Goal: Task Accomplishment & Management: Complete application form

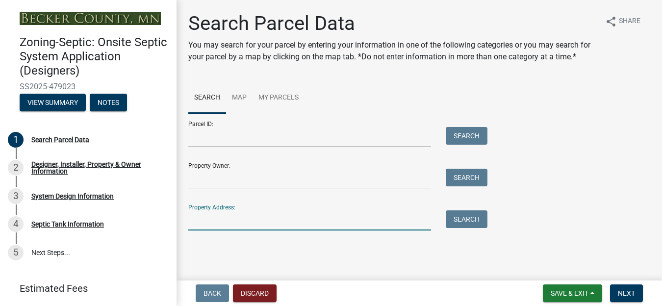
click at [203, 230] on input "Property Address:" at bounding box center [309, 220] width 243 height 20
type input "14569"
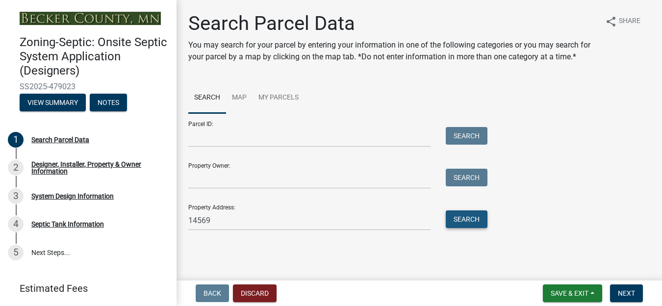
click at [455, 228] on button "Search" at bounding box center [467, 219] width 42 height 18
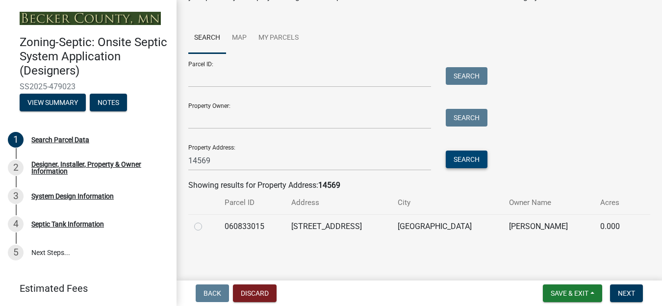
scroll to position [72, 0]
click at [206, 221] on label at bounding box center [206, 221] width 0 height 0
click at [206, 227] on input "radio" at bounding box center [209, 224] width 6 height 6
radio input "true"
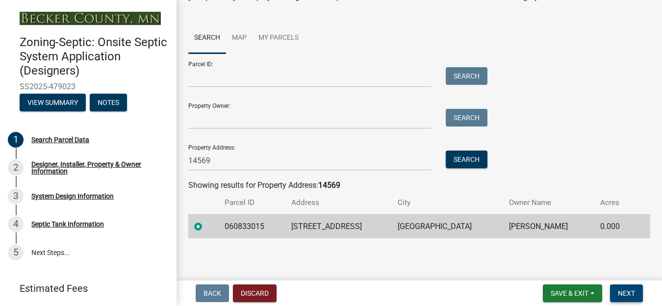
click at [625, 290] on span "Next" at bounding box center [626, 293] width 17 height 8
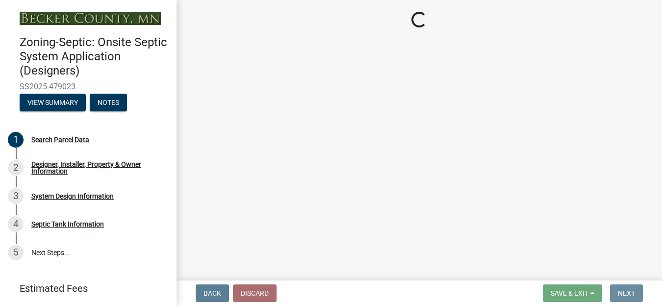
scroll to position [0, 0]
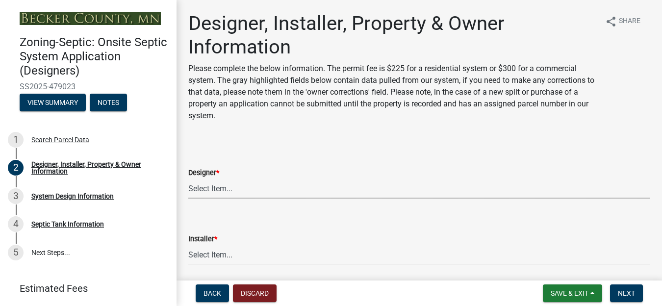
click at [224, 190] on select "Select Item... OTHER – Not listed (please add in next field and we will add to …" at bounding box center [419, 188] width 462 height 20
click at [188, 178] on select "Select Item... OTHER – Not listed (please add in next field and we will add to …" at bounding box center [419, 188] width 462 height 20
select select "e08e3901-36ce-4316-9ea3-10b1163dde54"
click at [232, 257] on select "Select Item... OTHER – Not listed (please add in next field and we will add to …" at bounding box center [419, 255] width 462 height 20
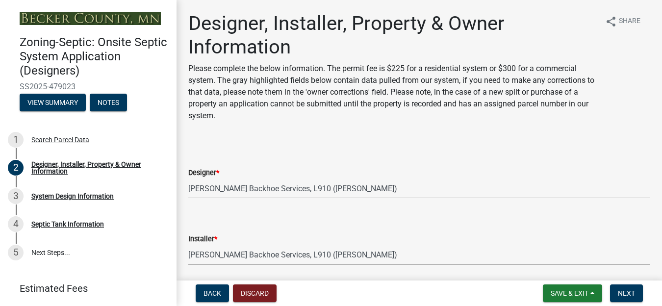
click at [188, 245] on select "Select Item... OTHER – Not listed (please add in next field and we will add to …" at bounding box center [419, 255] width 462 height 20
select select "641b7a7d-4d50-4aef-b1c7-e4323248939e"
click at [626, 289] on span "Next" at bounding box center [626, 293] width 17 height 8
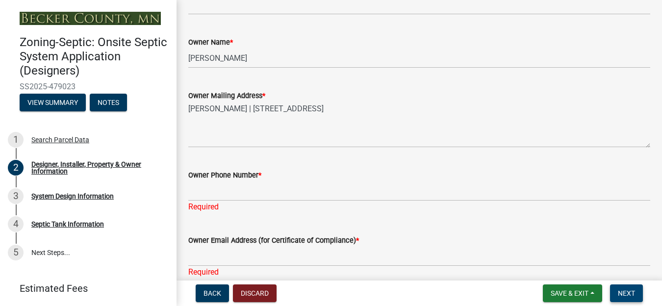
scroll to position [490, 0]
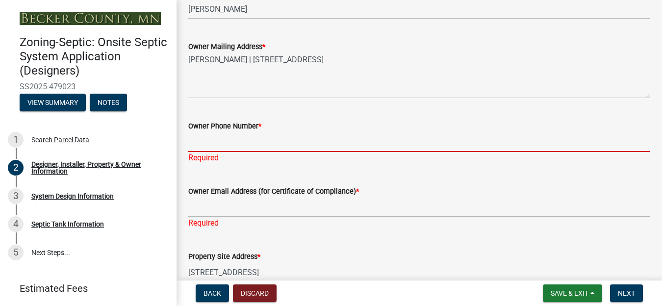
click at [219, 147] on input "Owner Phone Number *" at bounding box center [419, 142] width 462 height 20
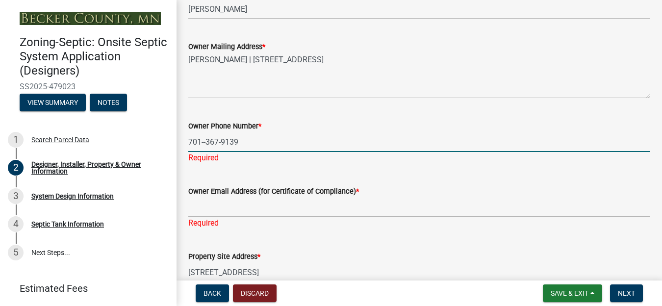
type input "701--367-9139"
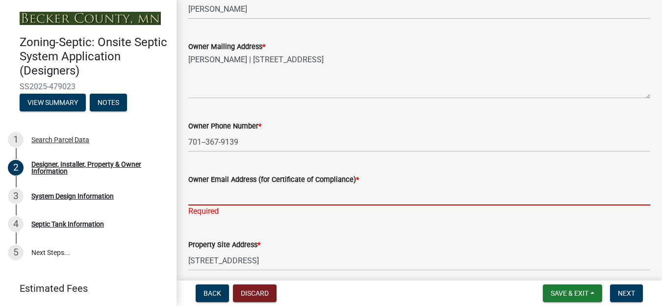
click at [215, 213] on div "Owner Email Address (for Certificate of Compliance) * Required" at bounding box center [419, 188] width 462 height 57
type input "[EMAIL_ADDRESS][DOMAIN_NAME]"
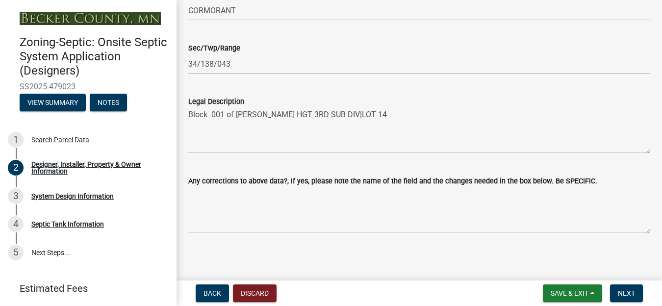
scroll to position [797, 0]
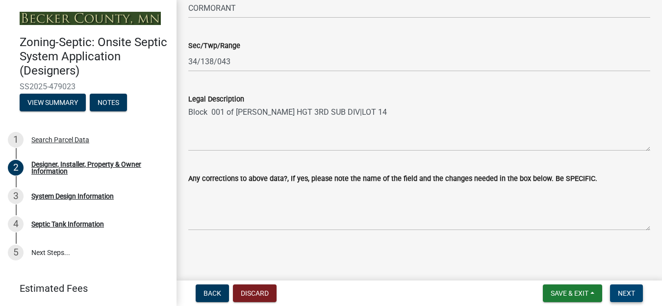
click at [621, 293] on span "Next" at bounding box center [626, 293] width 17 height 8
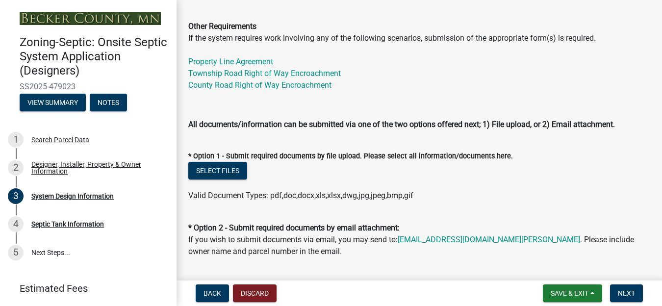
scroll to position [834, 0]
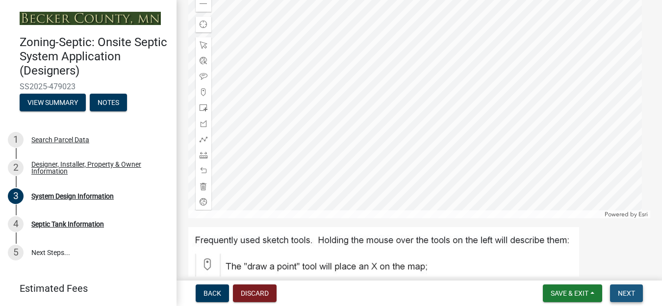
click at [627, 291] on span "Next" at bounding box center [626, 293] width 17 height 8
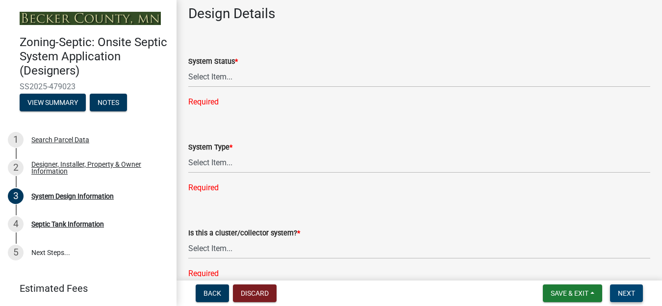
scroll to position [1226, 0]
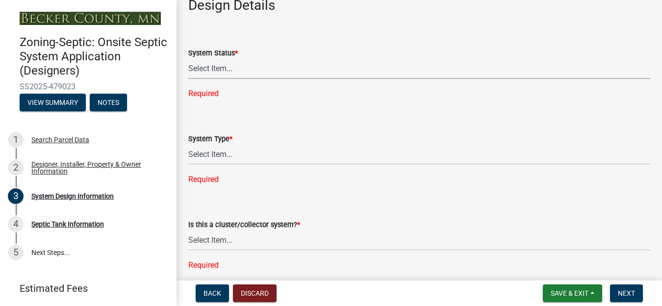
click at [227, 70] on select "Select Item... No Existing System Replacement System Failing System (Cesspool, …" at bounding box center [419, 69] width 462 height 20
click at [188, 59] on select "Select Item... No Existing System Replacement System Failing System (Cesspool, …" at bounding box center [419, 69] width 462 height 20
select select "55497d75-c43f-4635-a730-e0737ce05d56"
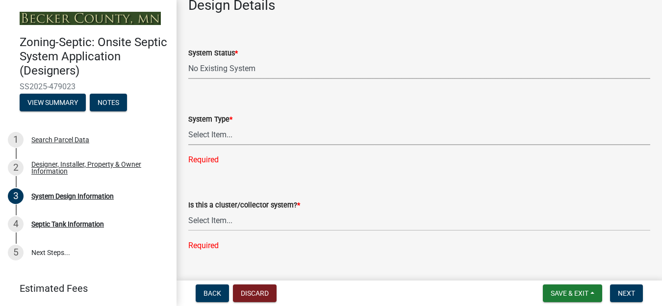
click at [220, 138] on select "Select Item... Type I Type II Type III Type IV Type V" at bounding box center [419, 135] width 462 height 20
click at [188, 125] on select "Select Item... Type I Type II Type III Type IV Type V" at bounding box center [419, 135] width 462 height 20
select select "841e6e1b-3a1e-4ec6-be41-af079aae60a3"
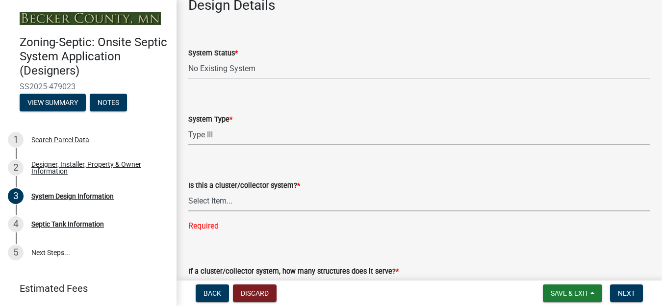
click at [220, 201] on select "Select Item... Yes No" at bounding box center [419, 201] width 462 height 20
click at [188, 191] on select "Select Item... Yes No" at bounding box center [419, 201] width 462 height 20
select select "011fbff4-a41d-4a75-9bd8-71c7e6c69e0d"
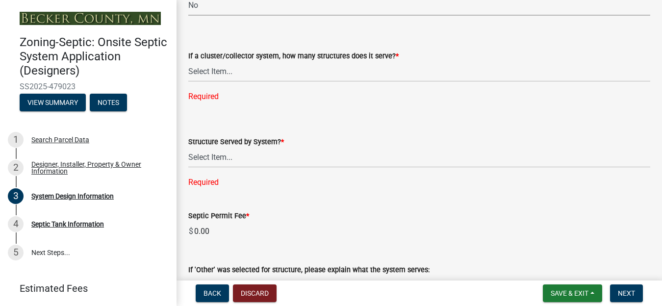
scroll to position [1422, 0]
click at [221, 73] on select "Select Item... Not a cluster/collector system 1 2 3 4 5 6 7 8 9 10" at bounding box center [419, 71] width 462 height 20
click at [188, 61] on select "Select Item... Not a cluster/collector system 1 2 3 4 5 6 7 8 9 10" at bounding box center [419, 71] width 462 height 20
select select "85fdfef2-2683-4311-b5d5-5505f6411127"
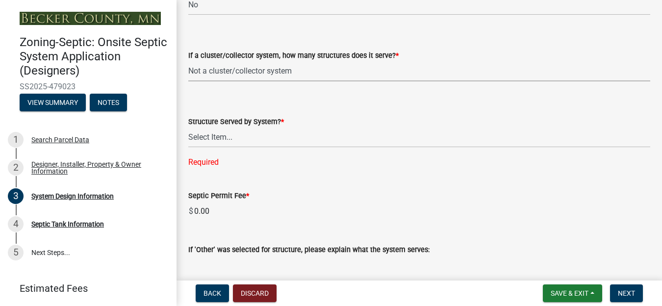
scroll to position [1471, 0]
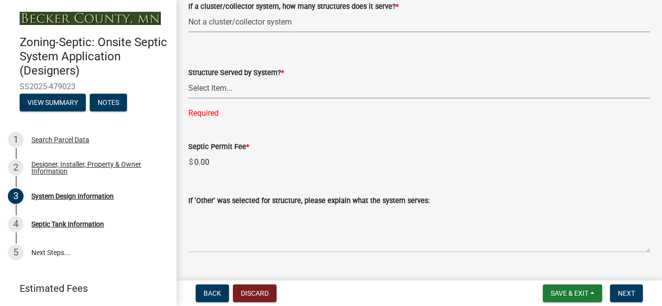
click at [225, 87] on select "Select Item... Commercial Resort Commercial - Non Resort Other Full-Time Dwelli…" at bounding box center [419, 88] width 462 height 20
click at [188, 78] on select "Select Item... Commercial Resort Commercial - Non Resort Other Full-Time Dwelli…" at bounding box center [419, 88] width 462 height 20
select select "d95a9312-c8a1-4ec7-8581-25dbcf440a1f"
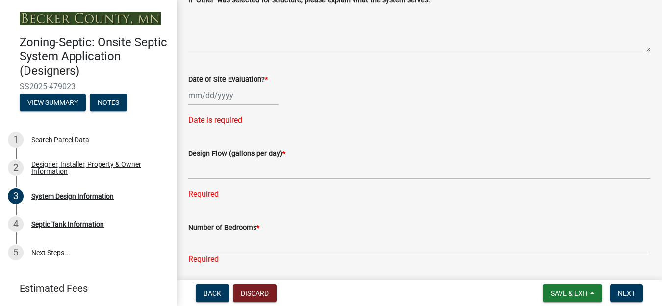
scroll to position [1667, 0]
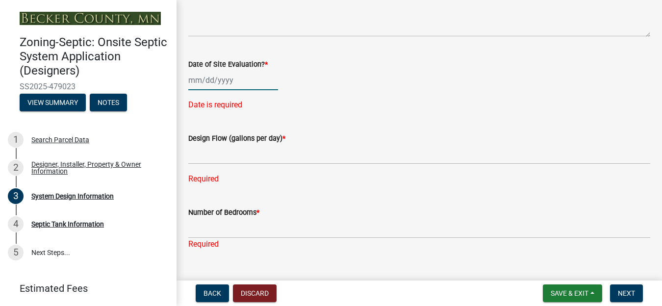
click at [218, 81] on div at bounding box center [233, 80] width 90 height 20
select select "9"
select select "2025"
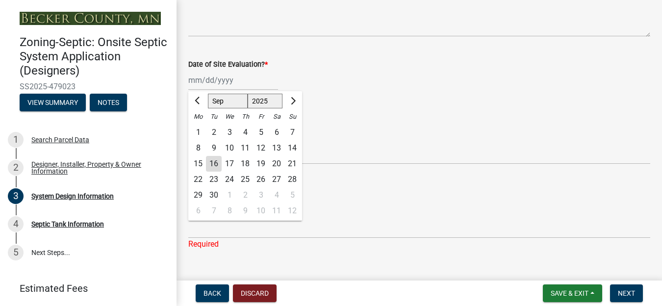
click at [245, 128] on div "4" at bounding box center [245, 133] width 16 height 16
type input "[DATE]"
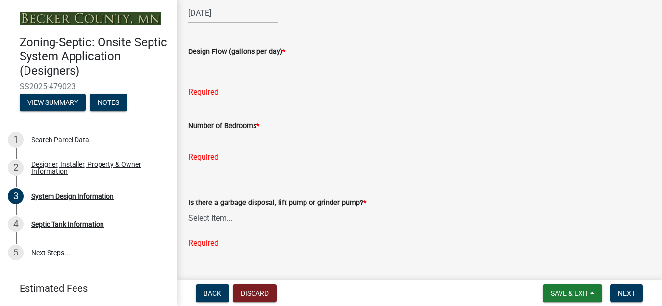
scroll to position [1765, 0]
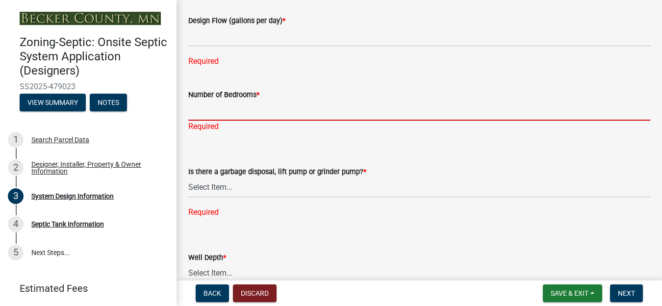
click at [227, 111] on input "Number of Bedrooms *" at bounding box center [419, 111] width 462 height 20
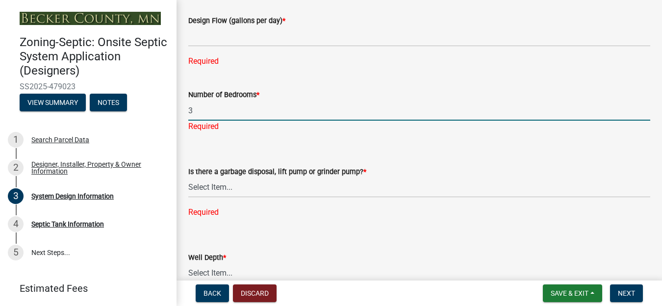
type input "3"
click at [226, 185] on select "Select Item... Yes No" at bounding box center [419, 188] width 462 height 20
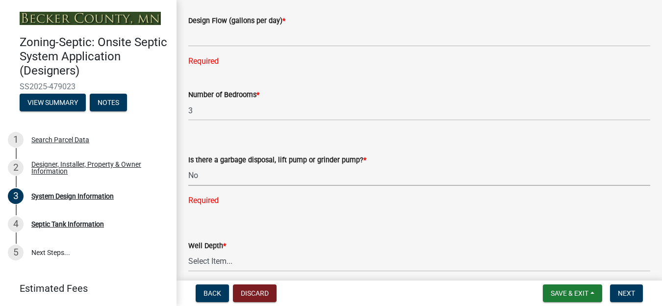
click at [188, 166] on select "Select Item... Yes No" at bounding box center [419, 176] width 462 height 20
select select "ba735beb-519e-40f0-ae20-62d65fc4c46b"
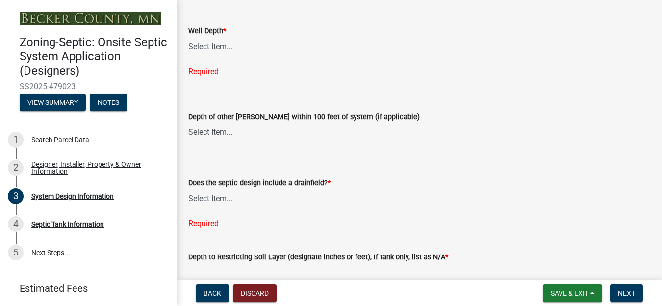
scroll to position [1961, 0]
click at [220, 127] on select "Select Item... Deep Well Shallow Well No other [PERSON_NAME]" at bounding box center [419, 132] width 462 height 20
click at [188, 122] on select "Select Item... Deep Well Shallow Well No other [PERSON_NAME]" at bounding box center [419, 132] width 462 height 20
select select "a2b5ca25-65b1-425d-82c5-8881ea380237"
click at [216, 196] on select "Select Item... Yes No Existing - COC must by submitted" at bounding box center [419, 198] width 462 height 20
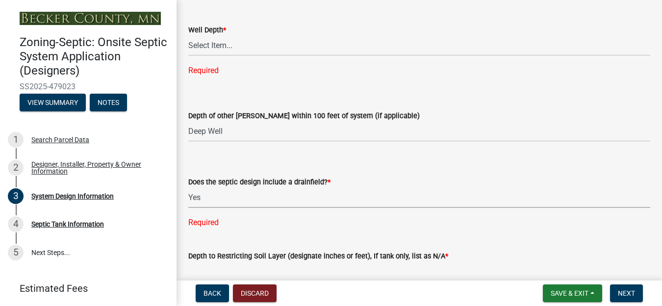
click at [188, 188] on select "Select Item... Yes No Existing - COC must by submitted" at bounding box center [419, 198] width 462 height 20
select select "a0c59fcd-b61c-4c3a-90a8-e70849750c47"
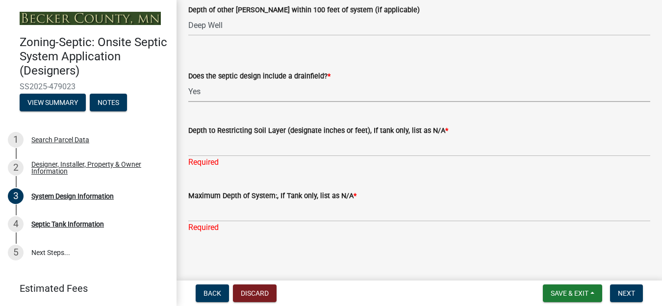
scroll to position [2070, 0]
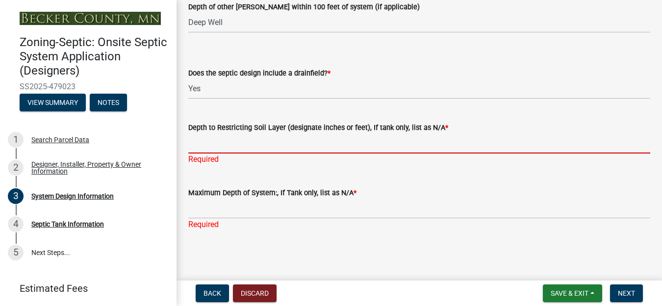
click at [228, 145] on input "Depth to Restricting Soil Layer (designate inches or feet), If tank only, list …" at bounding box center [419, 143] width 462 height 20
type input "0 inches"
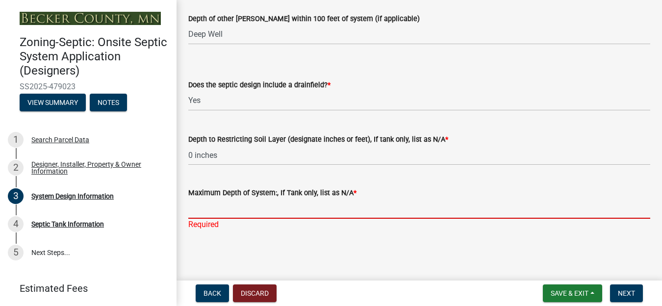
scroll to position [2059, 0]
click at [218, 207] on input "Maximum Depth of System:, If Tank only, list as N/A *" at bounding box center [419, 209] width 462 height 20
type input "+3"
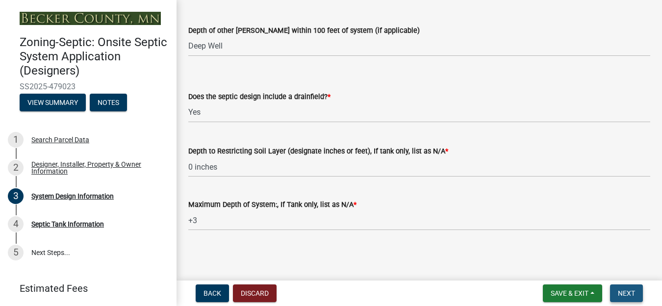
scroll to position [2047, 0]
click at [622, 294] on span "Next" at bounding box center [626, 293] width 17 height 8
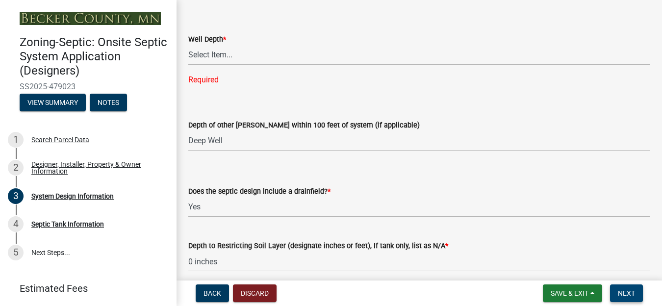
scroll to position [1949, 0]
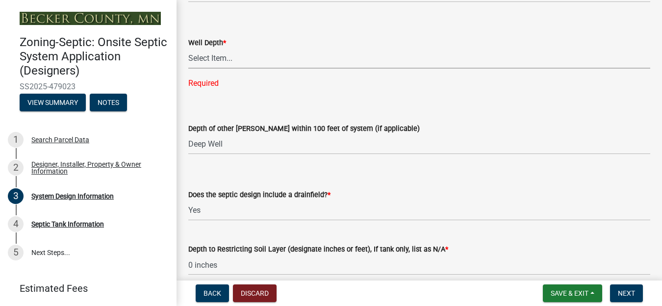
click at [218, 59] on select "Select Item... Deep Well Shallow Well Well not yet installed - To be drilled No…" at bounding box center [419, 59] width 462 height 20
click at [188, 49] on select "Select Item... Deep Well Shallow Well Well not yet installed - To be drilled No…" at bounding box center [419, 59] width 462 height 20
select select "ef698bf5-6172-44c1-9ffb-522c07469aed"
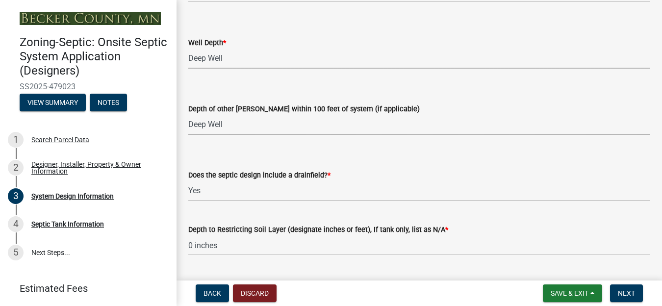
click at [250, 120] on select "Select Item... Deep Well Shallow Well No other [PERSON_NAME]" at bounding box center [419, 125] width 462 height 20
click at [188, 115] on select "Select Item... Deep Well Shallow Well No other [PERSON_NAME]" at bounding box center [419, 125] width 462 height 20
select select "384fc250-a67e-4e5e-a6e0-19116deb63e7"
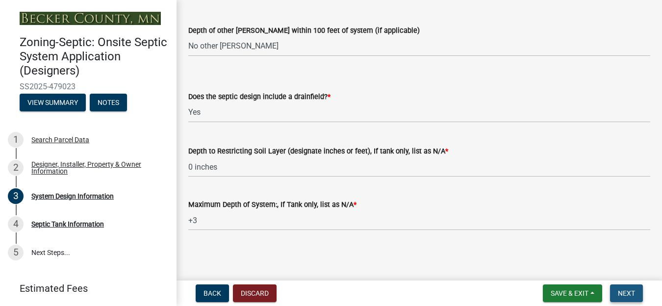
click at [627, 292] on span "Next" at bounding box center [626, 293] width 17 height 8
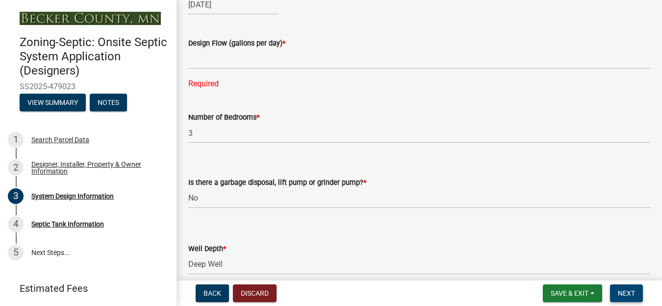
scroll to position [1733, 0]
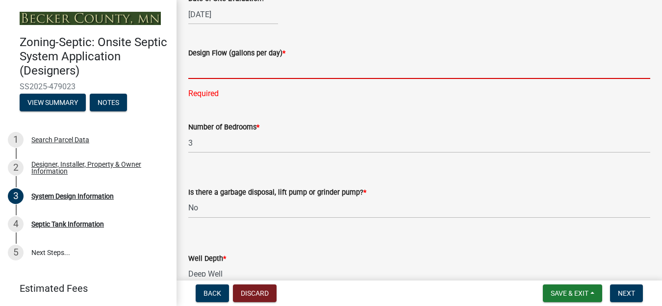
click at [203, 68] on input "text" at bounding box center [419, 69] width 462 height 20
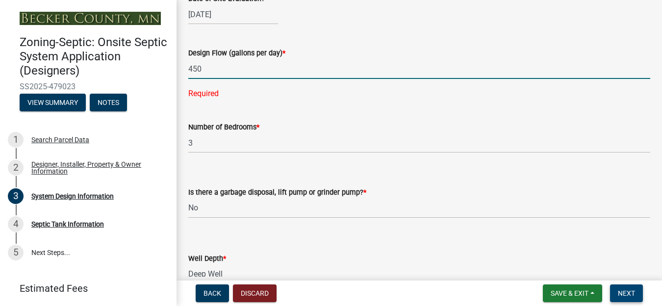
type input "450"
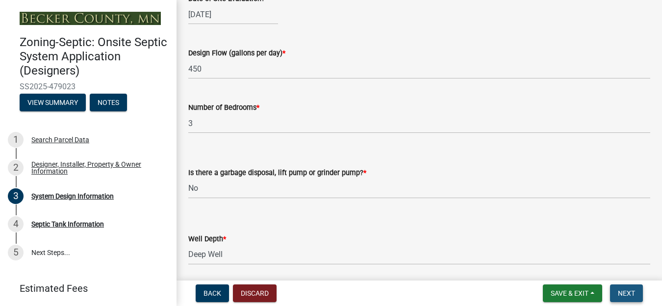
click at [631, 290] on span "Next" at bounding box center [626, 293] width 17 height 8
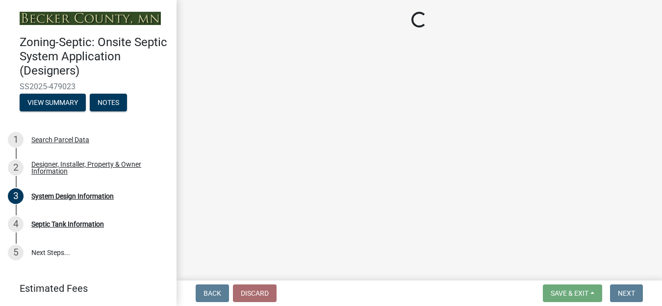
scroll to position [0, 0]
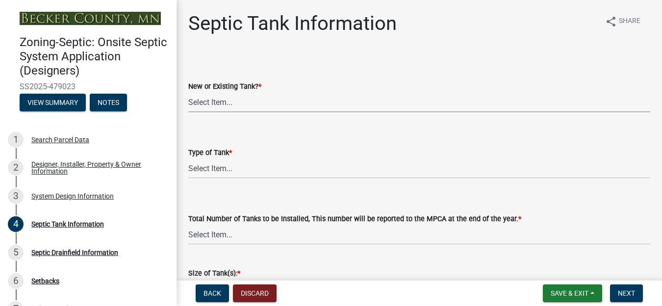
click at [234, 101] on select "Select Item... New Existing Both -New and Existing Tank" at bounding box center [419, 102] width 462 height 20
click at [188, 92] on select "Select Item... New Existing Both -New and Existing Tank" at bounding box center [419, 102] width 462 height 20
select select "f9fbe67c-c1cf-4a63-8ad4-799ce56b7f21"
click at [215, 168] on select "Select Item... Single Septic Tank Compartmented Tank Single Tank plus Compartme…" at bounding box center [419, 168] width 462 height 20
click at [188, 158] on select "Select Item... Single Septic Tank Compartmented Tank Single Tank plus Compartme…" at bounding box center [419, 168] width 462 height 20
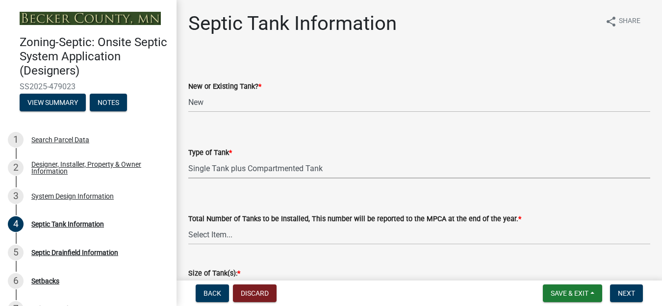
select select "c79cdd98-55ab-4f3a-b3b0-b7514a1cd747"
click at [217, 237] on select "Select Item... 0 1 2 3 4" at bounding box center [419, 235] width 462 height 20
click at [188, 225] on select "Select Item... 0 1 2 3 4" at bounding box center [419, 235] width 462 height 20
select select "e0ee17af-48b7-4b92-9885-812dbb1428e7"
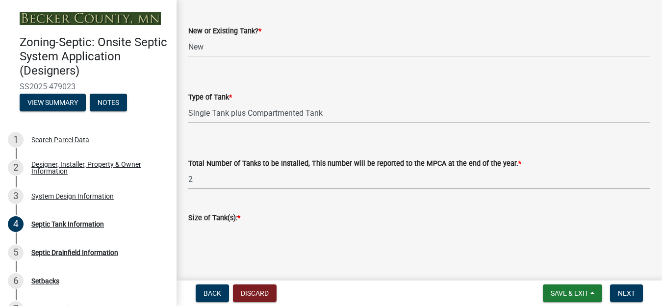
scroll to position [196, 0]
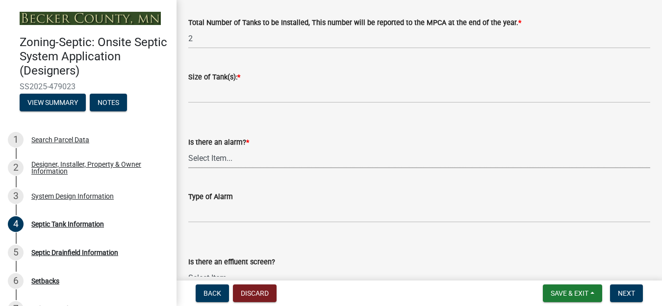
click at [239, 157] on select "Select Item... Yes No" at bounding box center [419, 158] width 462 height 20
click at [188, 148] on select "Select Item... Yes No" at bounding box center [419, 158] width 462 height 20
select select "c84d9e4c-2287-4d2e-9ef7-9874a7456ee3"
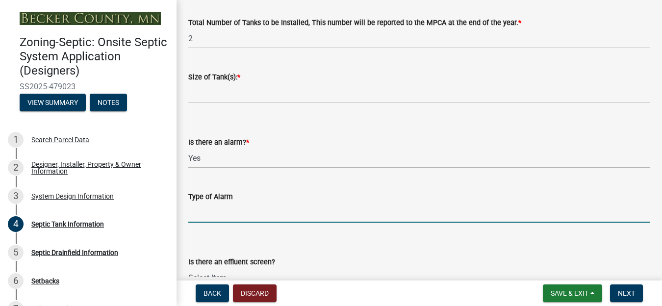
click at [221, 209] on input "Type of Alarm" at bounding box center [419, 213] width 462 height 20
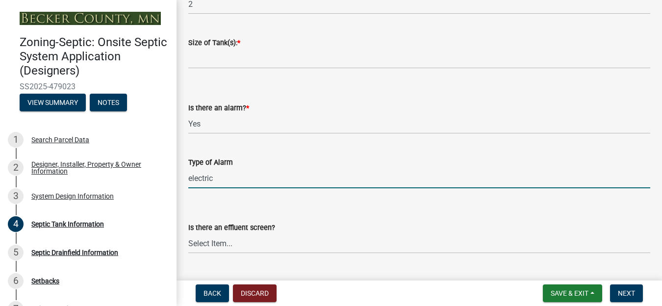
scroll to position [392, 0]
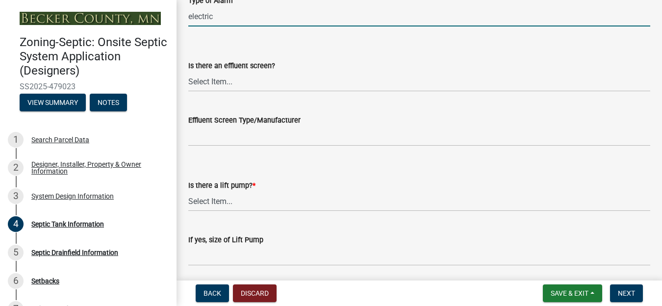
type input "electric"
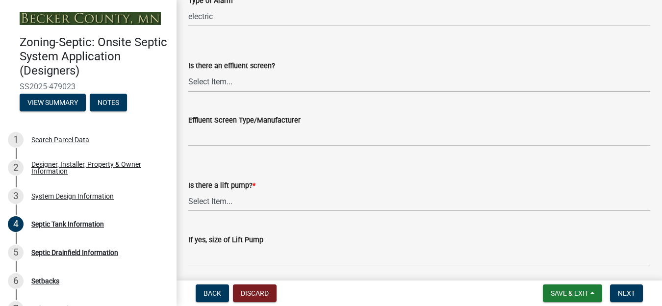
click at [231, 84] on select "Select Item... Yes No" at bounding box center [419, 82] width 462 height 20
click at [188, 72] on select "Select Item... Yes No" at bounding box center [419, 82] width 462 height 20
select select "a956bcdf-8f12-4f61-bfc1-a6e229dc0595"
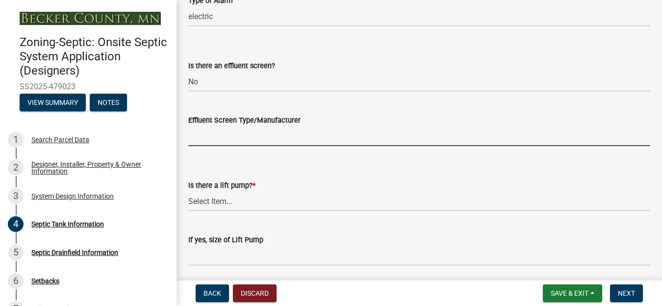
click at [218, 140] on input "Effluent Screen Type/Manufacturer" at bounding box center [419, 136] width 462 height 20
type input "na"
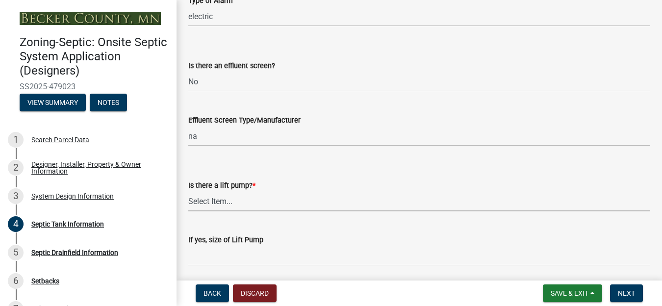
click at [214, 203] on select "Select Item... Yes No" at bounding box center [419, 201] width 462 height 20
click at [188, 191] on select "Select Item... Yes No" at bounding box center [419, 201] width 462 height 20
select select "7b57e397-6881-49c8-9b87-e40bdbeb8239"
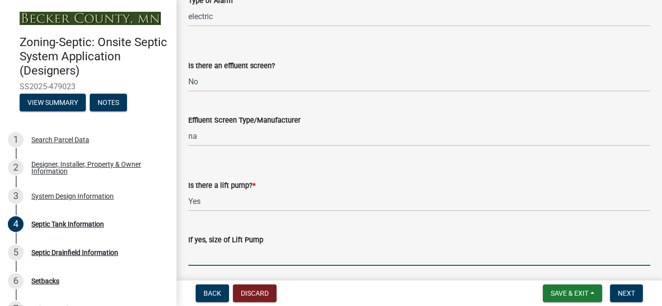
click at [214, 256] on input "If yes, size of Lift Pump" at bounding box center [419, 256] width 462 height 20
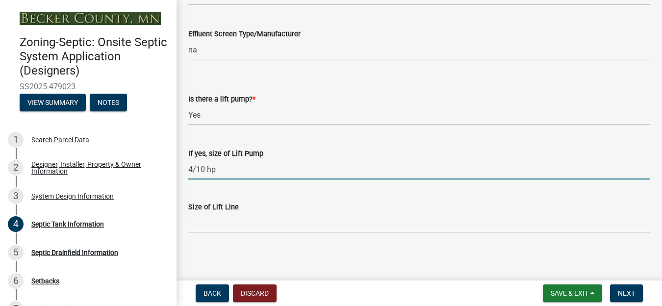
scroll to position [481, 0]
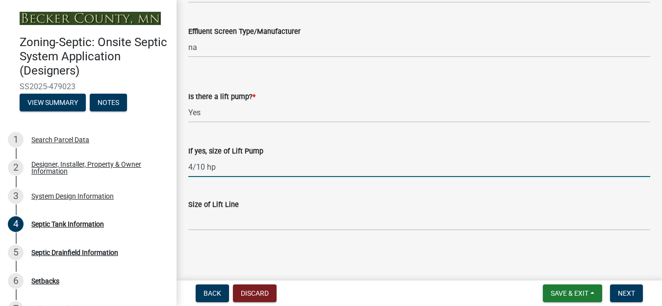
type input "4/10 hp"
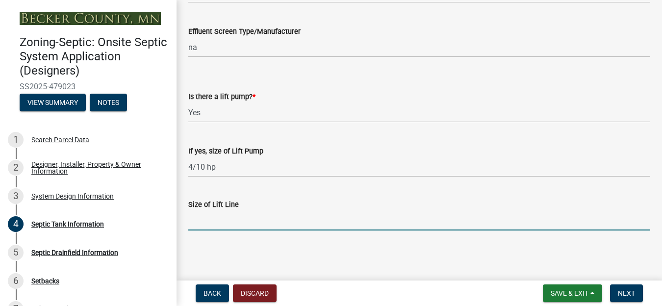
click at [221, 224] on input "Size of Lift Line" at bounding box center [419, 220] width 462 height 20
type input "2 inch"
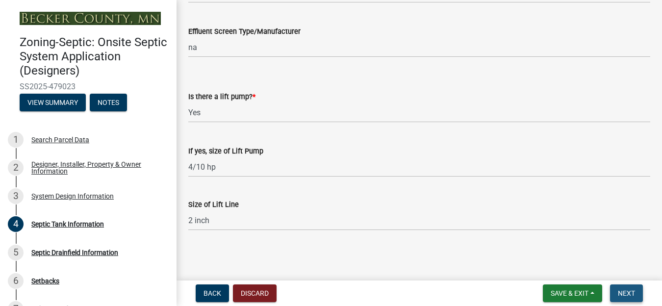
click at [629, 289] on span "Next" at bounding box center [626, 293] width 17 height 8
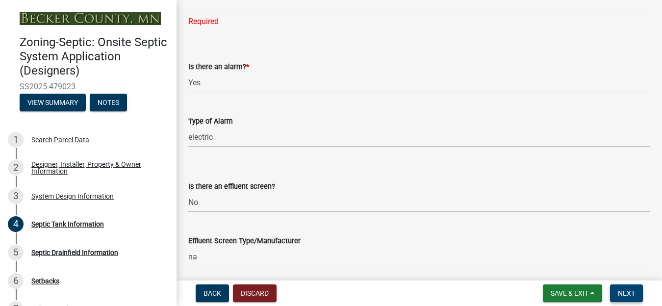
scroll to position [199, 0]
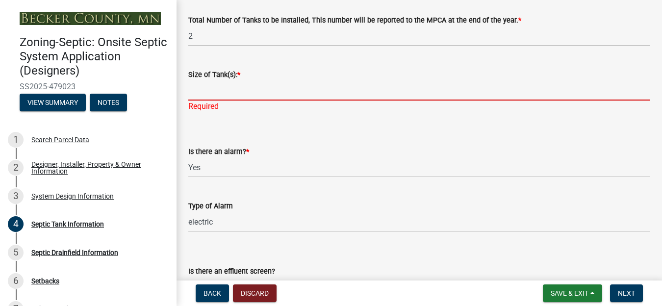
click at [210, 91] on input "Size of Tank(s): *" at bounding box center [419, 90] width 462 height 20
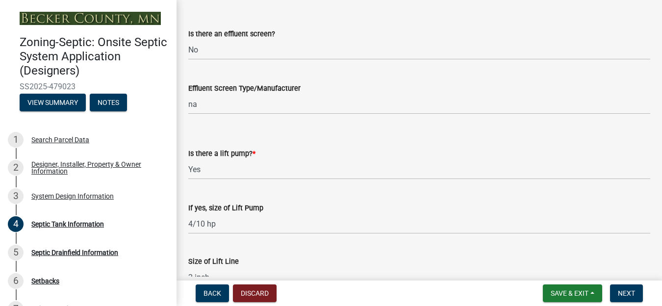
scroll to position [493, 0]
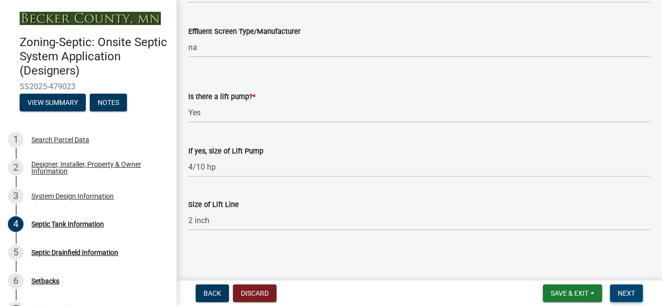
type input "1600-520"
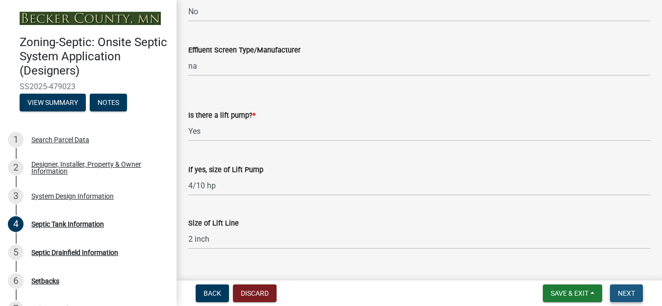
click at [625, 295] on span "Next" at bounding box center [626, 293] width 17 height 8
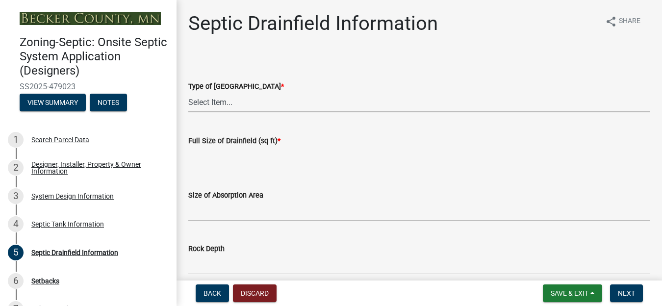
click at [211, 102] on select "Select Item... Chamber Trench Rock Trench Gravelless Mound Pressure Bed Seepage…" at bounding box center [419, 102] width 462 height 20
click at [188, 92] on select "Select Item... Chamber Trench Rock Trench Gravelless Mound Pressure Bed Seepage…" at bounding box center [419, 102] width 462 height 20
select select "757b77d3-357c-421c-8450-4fc78db4eecb"
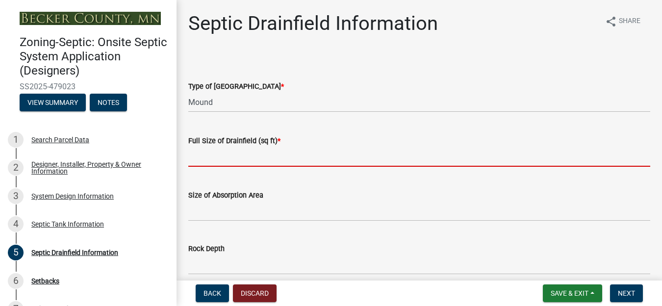
click at [238, 159] on input "text" at bounding box center [419, 157] width 462 height 20
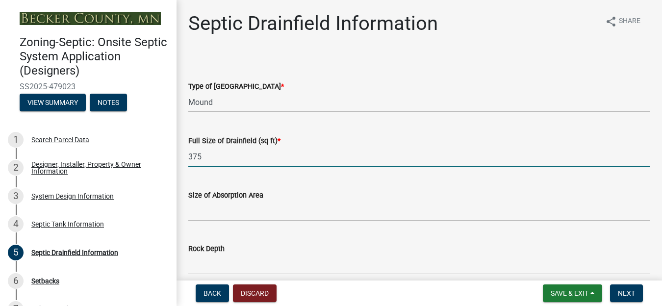
type input "375"
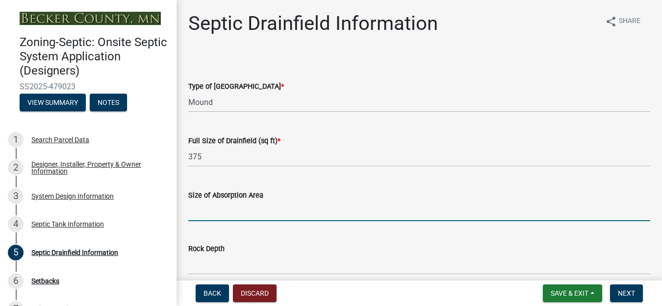
click at [227, 214] on input "Size of Absorption Area" at bounding box center [419, 211] width 462 height 20
type input "563"
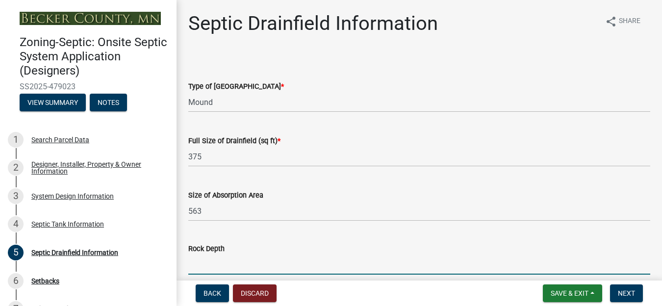
click at [222, 265] on input "Rock Depth" at bounding box center [419, 264] width 462 height 20
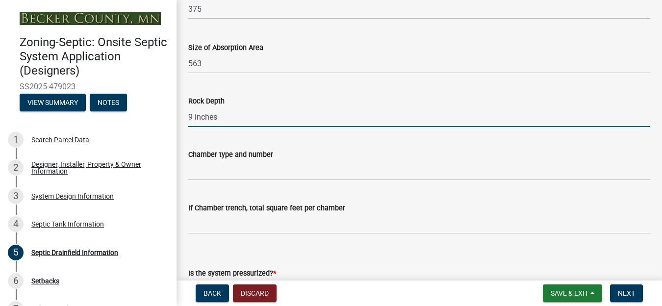
scroll to position [196, 0]
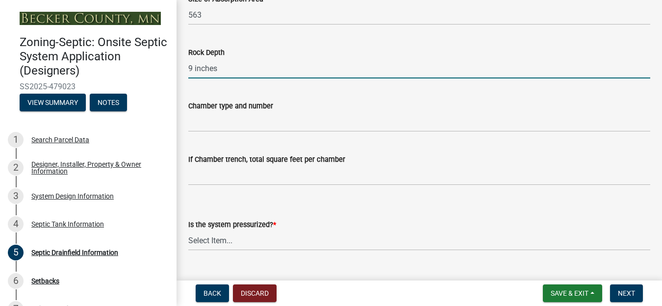
type input "9 inches"
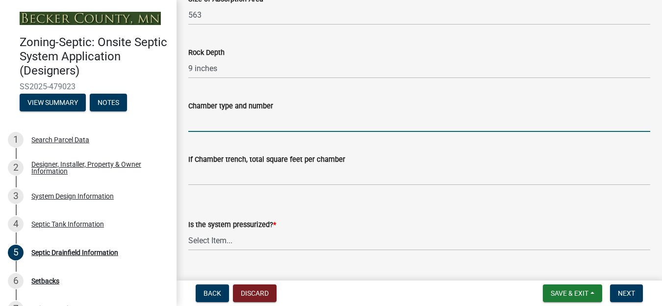
click at [211, 122] on input "Chamber type and number" at bounding box center [419, 122] width 462 height 20
type input "na"
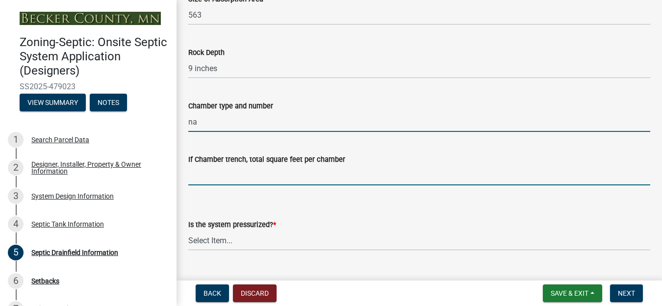
click at [212, 183] on input "If Chamber trench, total square feet per chamber" at bounding box center [419, 175] width 462 height 20
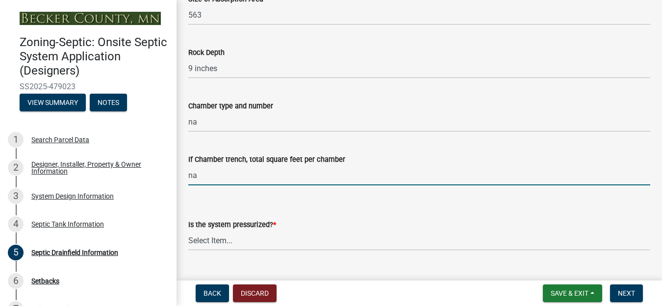
type input "na"
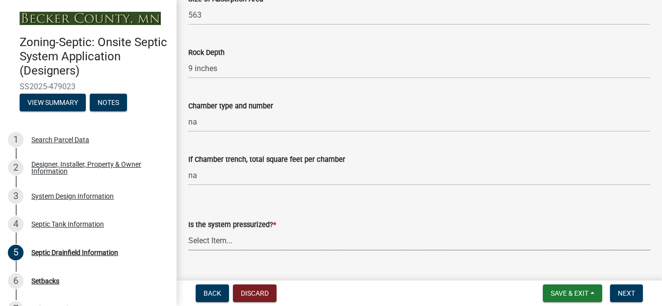
click at [240, 237] on select "Select Item... Yes No" at bounding box center [419, 240] width 462 height 20
click at [188, 230] on select "Select Item... Yes No" at bounding box center [419, 240] width 462 height 20
select select "366d546d-8bc3-42fb-bca7-8a9455861f61"
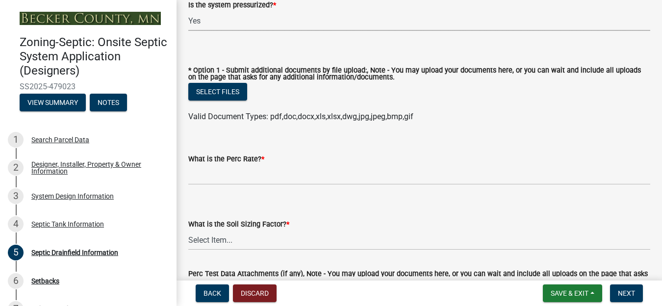
scroll to position [441, 0]
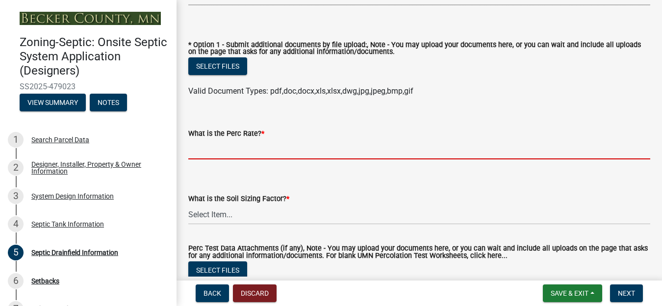
click at [229, 153] on input "What is the Perc Rate? *" at bounding box center [419, 149] width 462 height 20
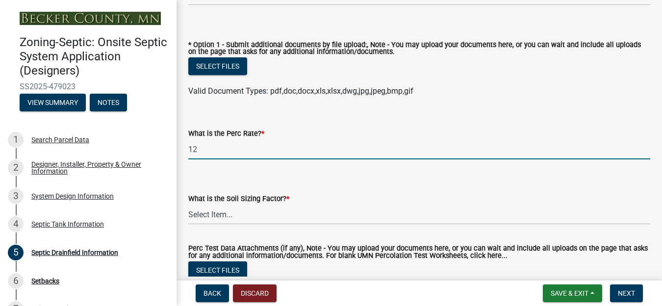
type input "12"
click at [218, 215] on select "Select Item... 0.00 0.24 0.45 0.50 0.60 0.78 .83 1.27 1.67" at bounding box center [419, 214] width 462 height 20
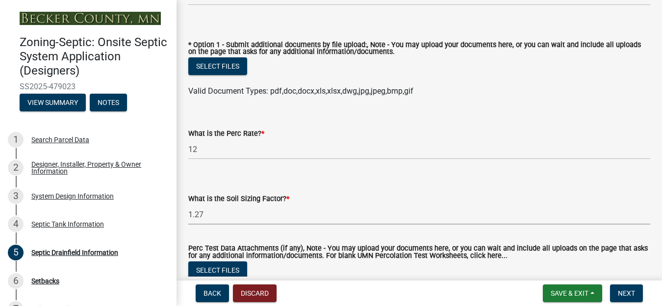
click at [188, 205] on select "Select Item... 0.00 0.24 0.45 0.50 0.60 0.78 .83 1.27 1.67" at bounding box center [419, 214] width 462 height 20
select select "52684610-3c7f-46a6-906a-038873286f5a"
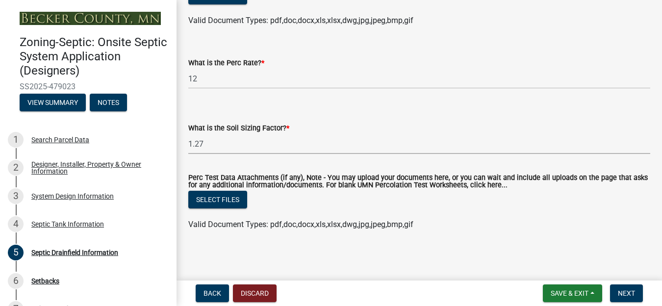
scroll to position [514, 0]
click at [627, 294] on span "Next" at bounding box center [626, 293] width 17 height 8
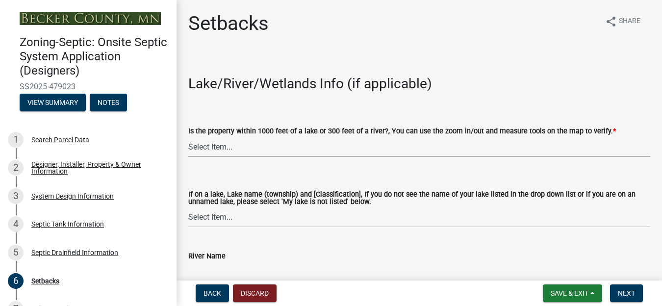
click at [220, 146] on select "Select Item... Yes No" at bounding box center [419, 147] width 462 height 20
click at [188, 137] on select "Select Item... Yes No" at bounding box center [419, 147] width 462 height 20
select select "c245ec0d-8d6f-4710-ab2b-b3aa70611708"
click at [210, 216] on select "Select Item... [GEOGRAPHIC_DATA] is not listed below [GEOGRAPHIC_DATA] ([GEOGRA…" at bounding box center [419, 217] width 462 height 20
click at [188, 207] on select "Select Item... [GEOGRAPHIC_DATA] is not listed below [GEOGRAPHIC_DATA] ([GEOGRA…" at bounding box center [419, 217] width 462 height 20
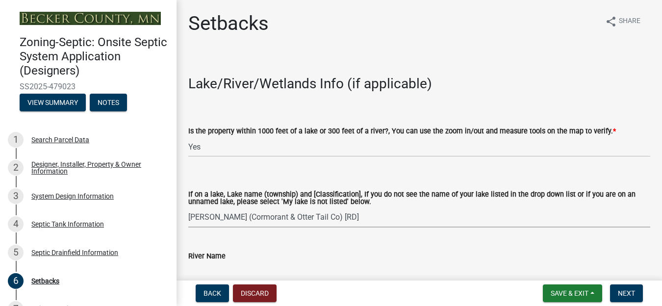
select select "4946050f-7c72-47e3-935f-0a5b27defb7e"
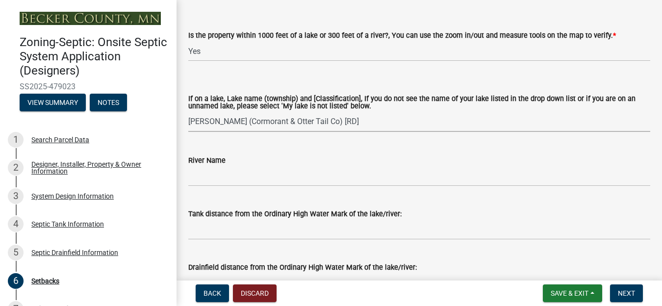
scroll to position [147, 0]
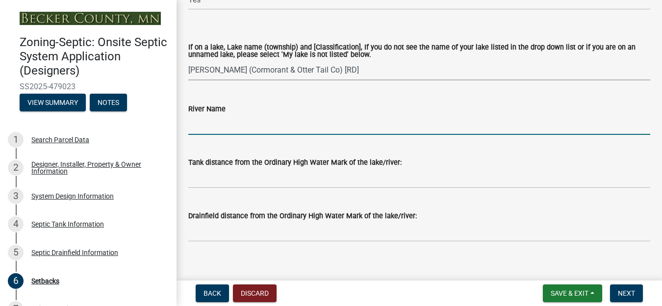
click at [207, 119] on input "River Name" at bounding box center [419, 125] width 462 height 20
type input "na"
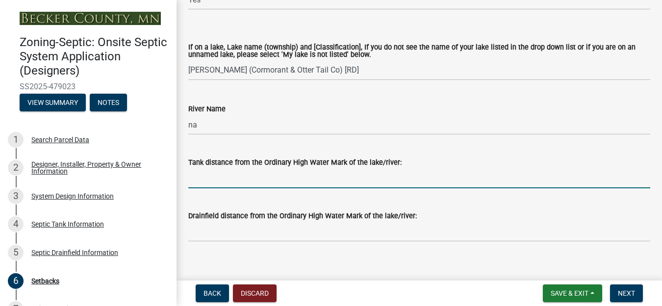
click at [212, 186] on input "Tank distance from the Ordinary High Water Mark of the lake/river:" at bounding box center [419, 178] width 462 height 20
type input ">75"
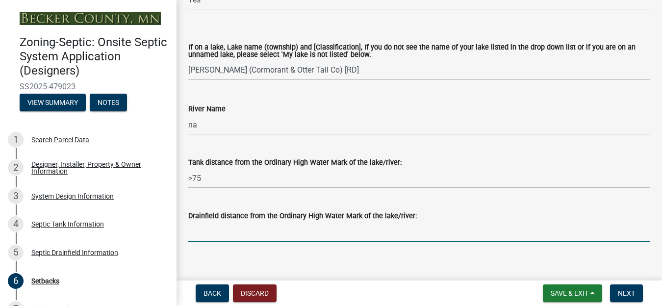
click at [212, 228] on input "Drainfield distance from the Ordinary High Water Mark of the lake/river:" at bounding box center [419, 232] width 462 height 20
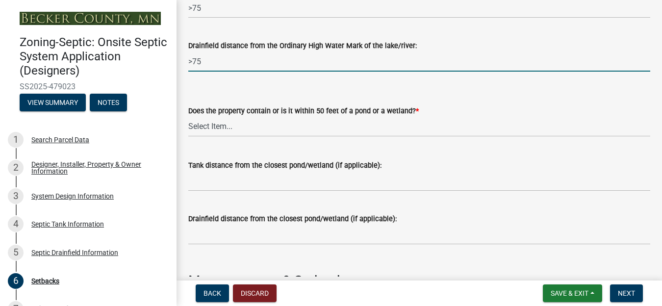
scroll to position [343, 0]
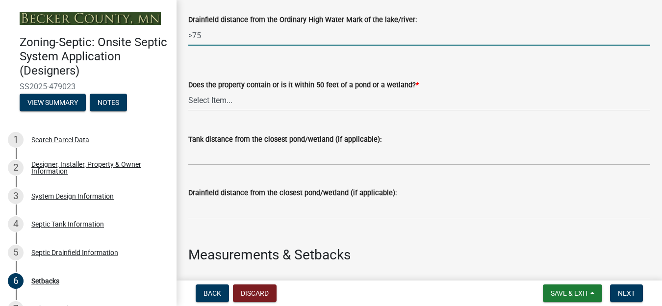
type input ">75"
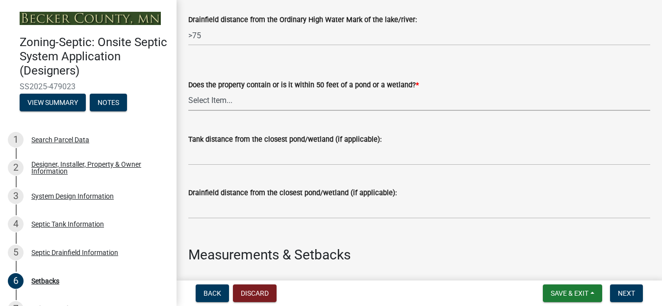
click at [218, 102] on select "Select Item... Yes No" at bounding box center [419, 101] width 462 height 20
click at [188, 91] on select "Select Item... Yes No" at bounding box center [419, 101] width 462 height 20
select select "4f16557e-0b2e-47e3-8cf2-f05cc2293782"
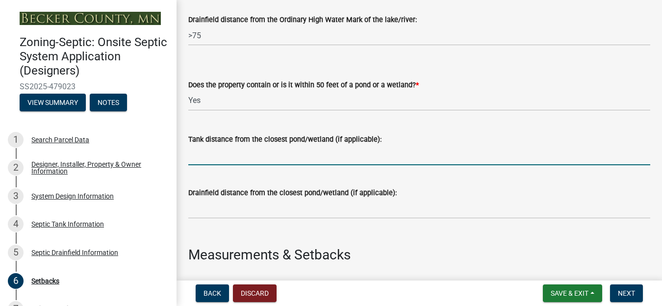
click at [209, 164] on input "Tank distance from the closest pond/wetland (if applicable):" at bounding box center [419, 155] width 462 height 20
type input "10"
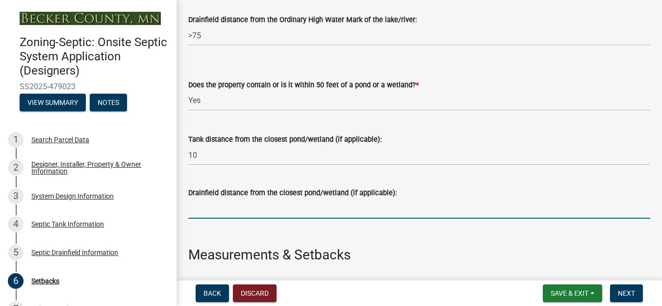
click at [207, 211] on input "Drainfield distance from the closest pond/wetland (if applicable):" at bounding box center [419, 209] width 462 height 20
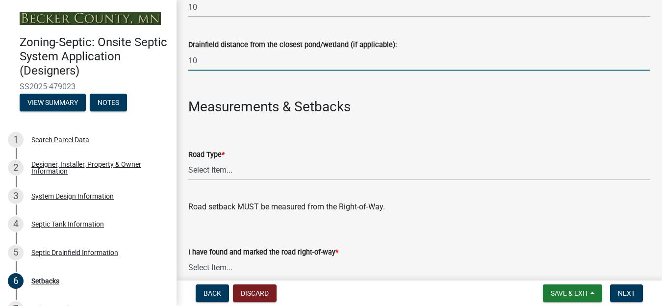
scroll to position [539, 0]
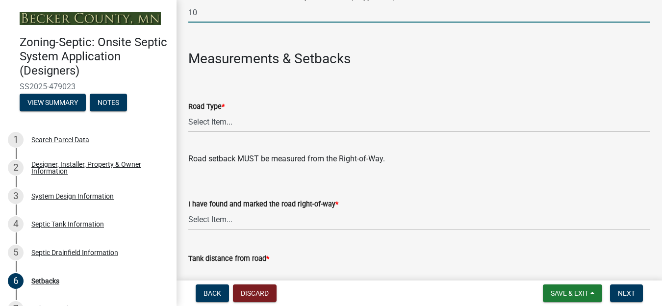
type input "10"
click at [216, 125] on select "Select Item... State County Public / Township Private Easement [GEOGRAPHIC_DATA]" at bounding box center [419, 122] width 462 height 20
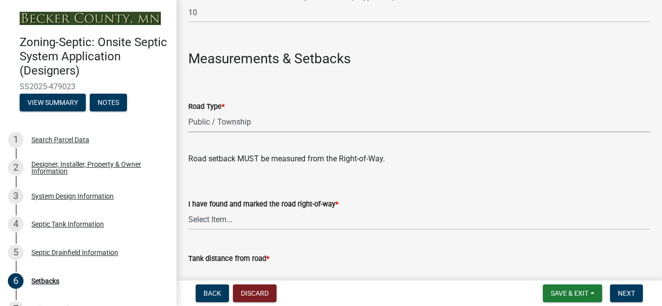
click at [188, 112] on select "Select Item... State County Public / Township Private Easement [GEOGRAPHIC_DATA]" at bounding box center [419, 122] width 462 height 20
select select "21af9b93-f494-48c6-91ae-235d36c6c939"
click at [205, 220] on select "Select Item... Yes No" at bounding box center [419, 220] width 462 height 20
click at [188, 210] on select "Select Item... Yes No" at bounding box center [419, 220] width 462 height 20
select select "a3ce498e-f8b1-44e2-889e-c4968ac74b5a"
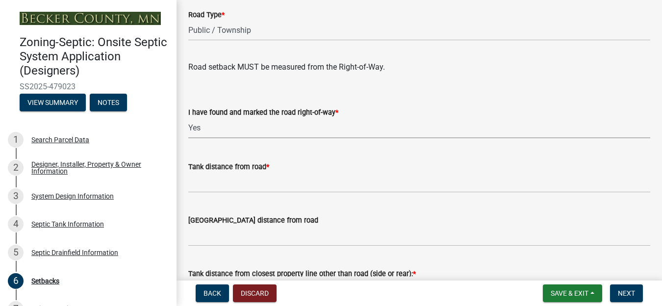
scroll to position [686, 0]
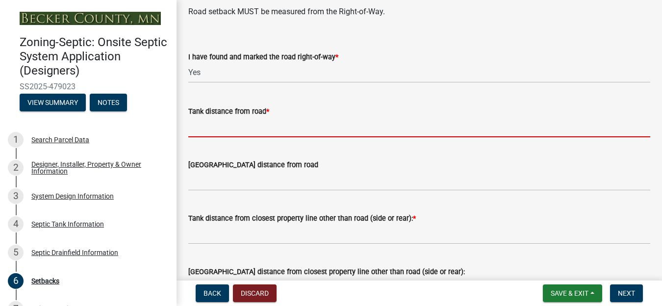
click at [207, 131] on input "Tank distance from road *" at bounding box center [419, 127] width 462 height 20
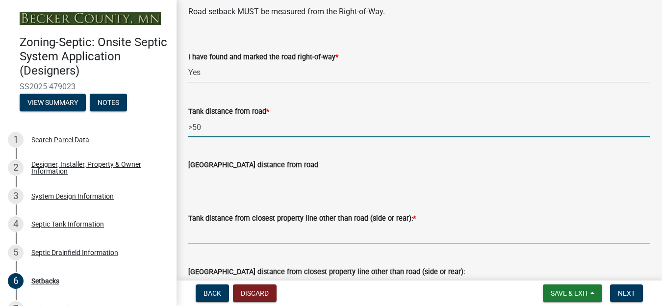
type input ">50"
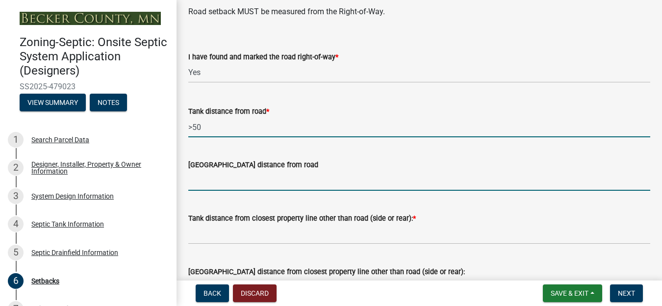
click at [208, 180] on input "[GEOGRAPHIC_DATA] distance from road" at bounding box center [419, 181] width 462 height 20
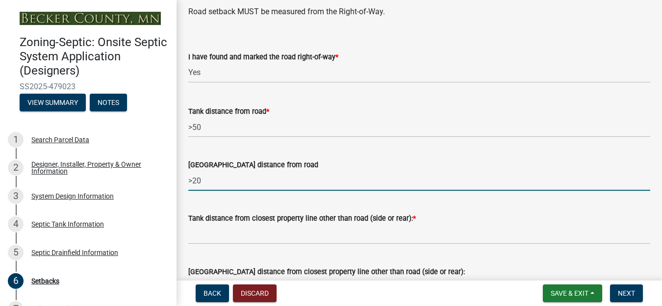
type input ">20"
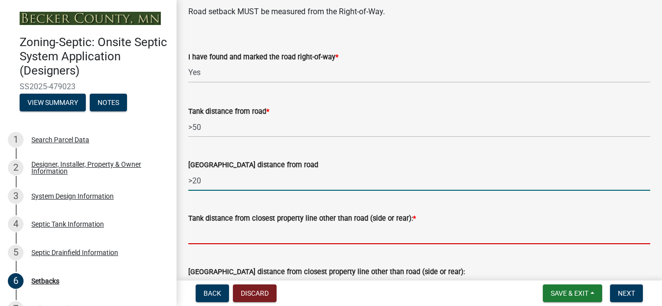
click at [212, 239] on input "Tank distance from closest property line other than road (side or rear): *" at bounding box center [419, 234] width 462 height 20
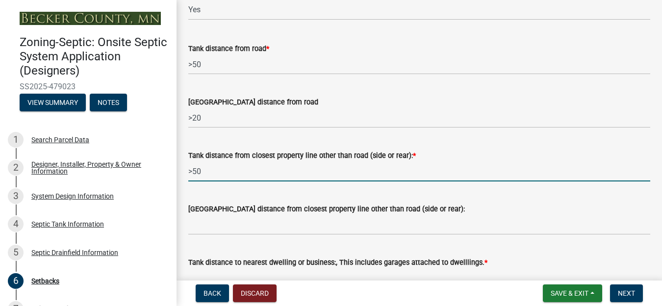
scroll to position [785, 0]
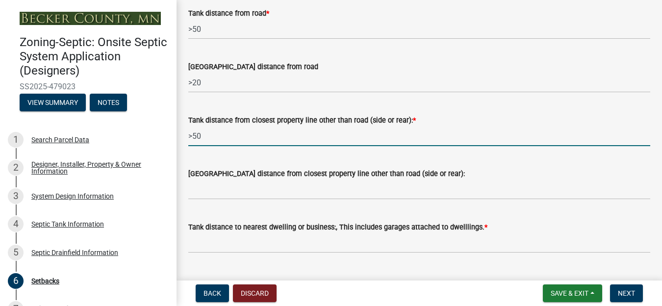
type input ">50"
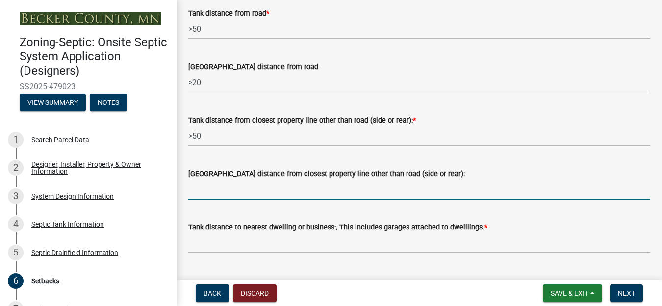
click at [206, 194] on input "[GEOGRAPHIC_DATA] distance from closest property line other than road (side or …" at bounding box center [419, 189] width 462 height 20
type input ">10"
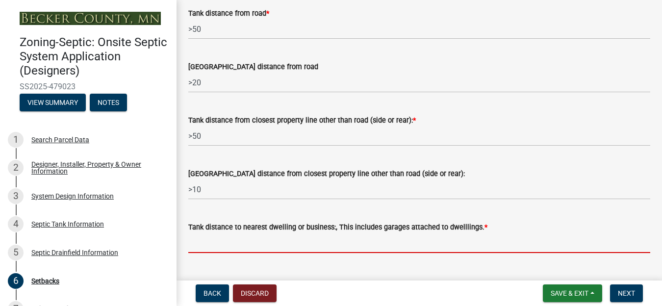
click at [216, 249] on input "Tank distance to nearest dwelling or business:, This includes garages attached …" at bounding box center [419, 243] width 462 height 20
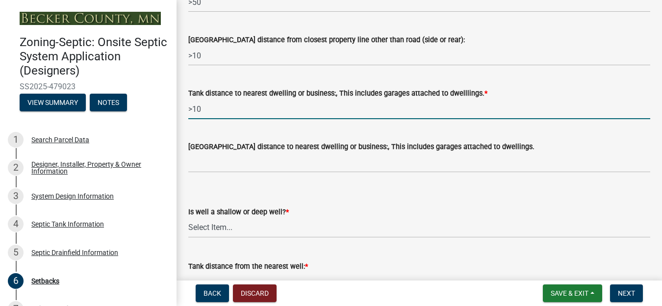
scroll to position [932, 0]
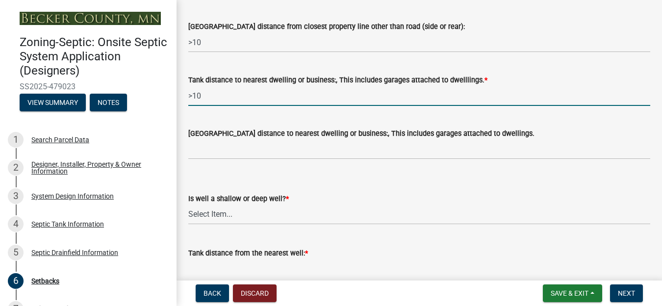
type input ">10"
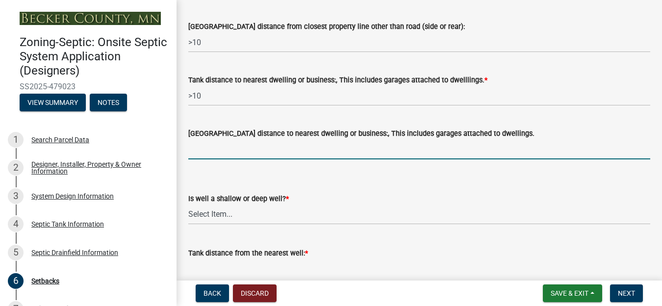
click at [219, 153] on input "[GEOGRAPHIC_DATA] distance to nearest dwelling or business:, This includes gara…" at bounding box center [419, 149] width 462 height 20
type input ">20"
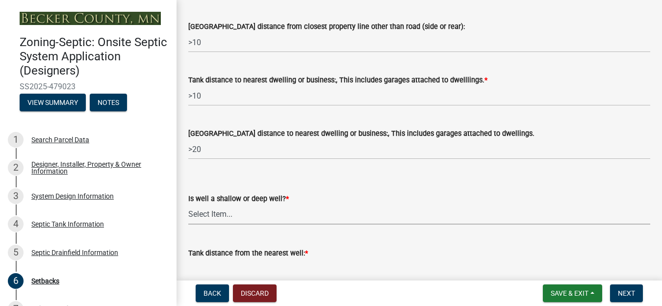
click at [209, 211] on select "Select Item... Deep Well Shallow Well No Well - Connected or to be connected to…" at bounding box center [419, 214] width 462 height 20
click at [188, 204] on select "Select Item... Deep Well Shallow Well No Well - Connected or to be connected to…" at bounding box center [419, 214] width 462 height 20
select select "cf78f1da-f066-4305-88a2-864abad1fa52"
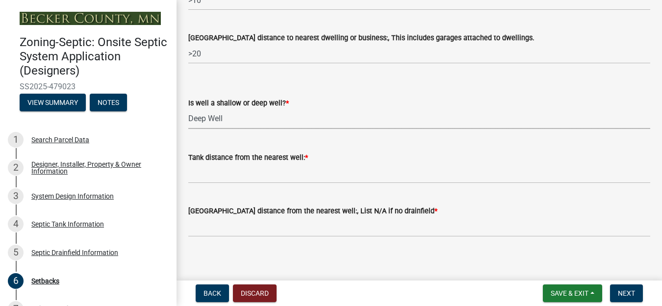
scroll to position [1030, 0]
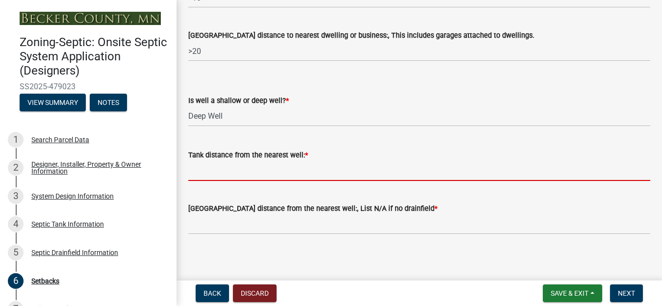
click at [195, 176] on input "Tank distance from the nearest well: *" at bounding box center [419, 171] width 462 height 20
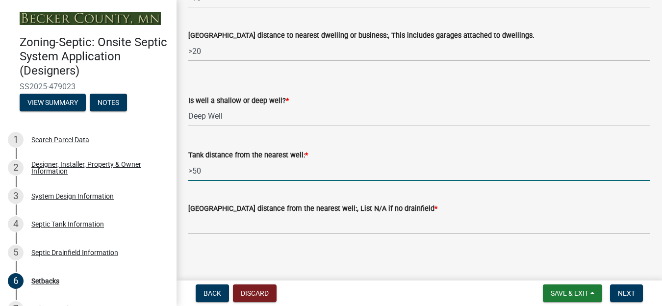
type input ">50"
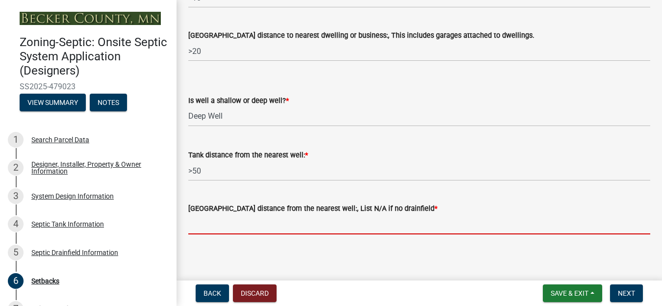
click at [216, 230] on input "[GEOGRAPHIC_DATA] distance from the nearest well:, List N/A if no drainfield *" at bounding box center [419, 224] width 462 height 20
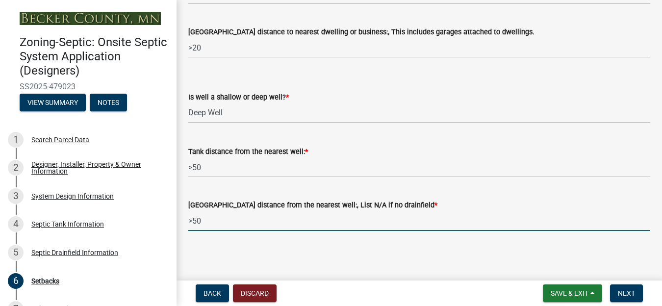
scroll to position [1034, 0]
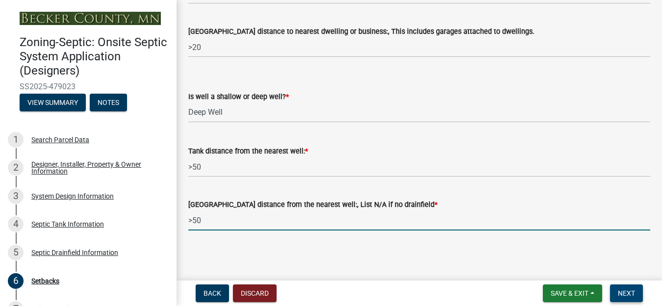
type input ">50"
click at [630, 292] on span "Next" at bounding box center [626, 293] width 17 height 8
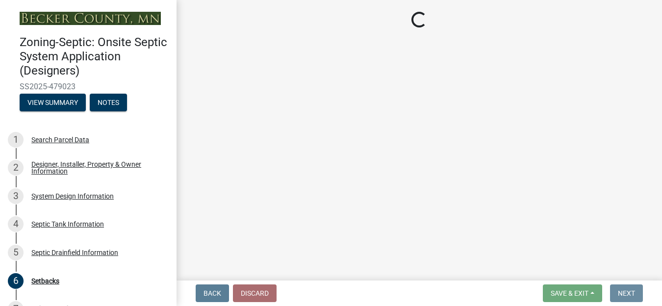
scroll to position [0, 0]
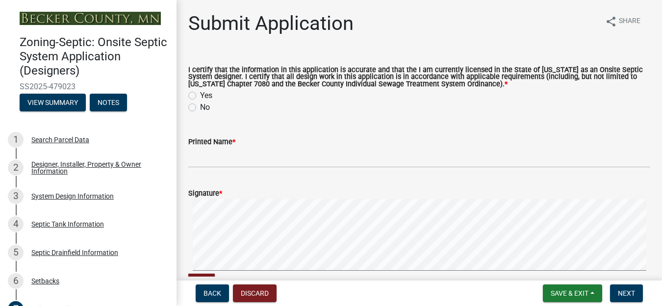
click at [200, 96] on label "Yes" at bounding box center [206, 96] width 12 height 12
click at [200, 96] on input "Yes" at bounding box center [203, 93] width 6 height 6
radio input "true"
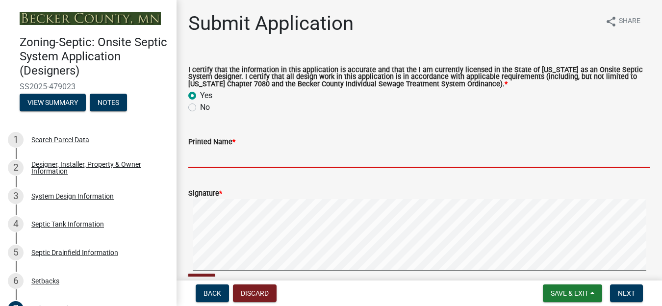
click at [202, 155] on input "Printed Name *" at bounding box center [419, 158] width 462 height 20
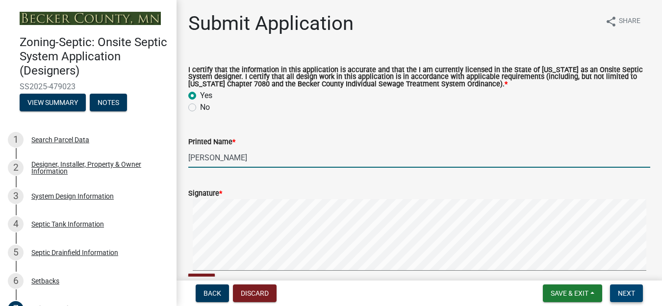
type input "[PERSON_NAME]"
click at [628, 296] on span "Next" at bounding box center [626, 293] width 17 height 8
